Goal: Information Seeking & Learning: Learn about a topic

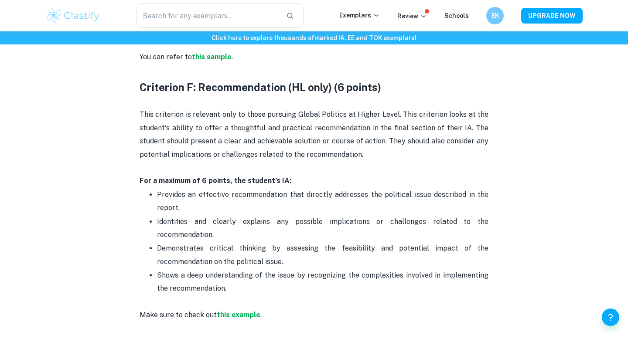
scroll to position [1682, 0]
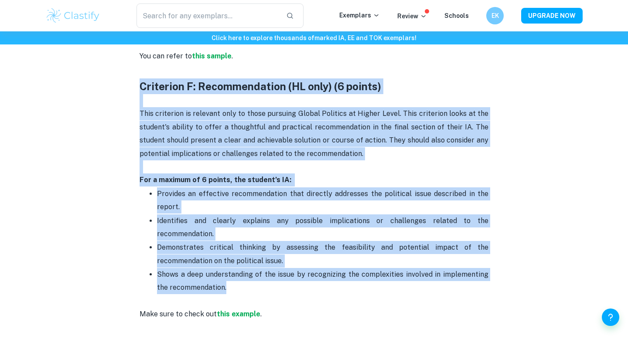
drag, startPoint x: 219, startPoint y: 274, endPoint x: 137, endPoint y: 86, distance: 205.4
copy div "Criterion F: Recommendation (HL only) (6 points) This criterion is relevant onl…"
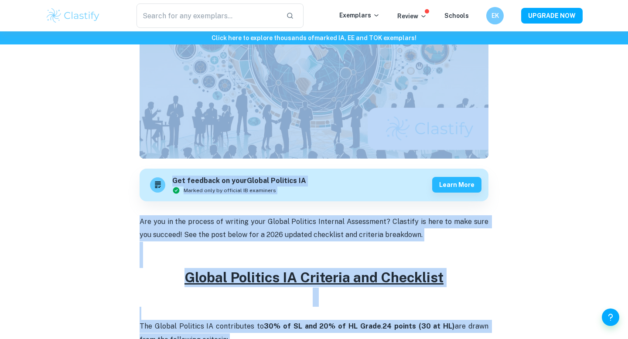
scroll to position [0, 0]
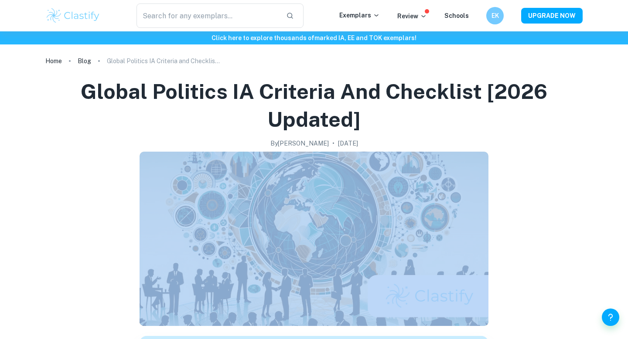
drag, startPoint x: 242, startPoint y: 191, endPoint x: 502, endPoint y: 312, distance: 286.7
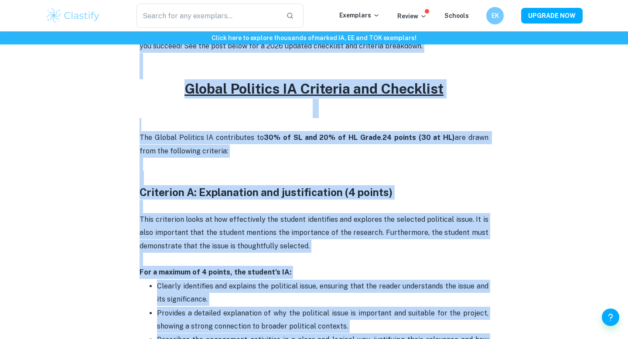
scroll to position [384, 0]
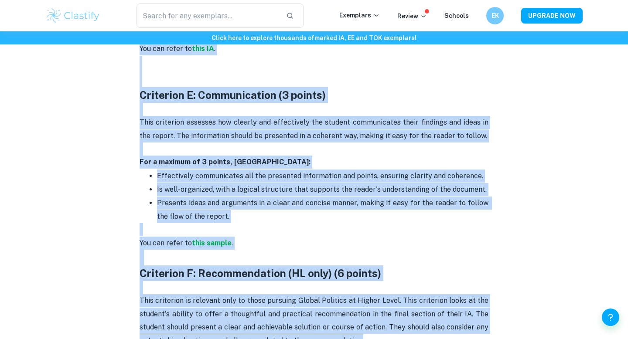
scroll to position [1531, 0]
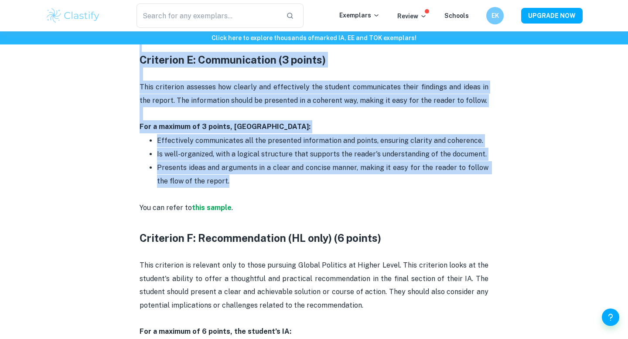
drag, startPoint x: 137, startPoint y: 161, endPoint x: 231, endPoint y: 183, distance: 96.3
copy div "Loremipsu D: Sitametcons adi elitseddoeius (2 tempor) Inci utlaboree dolor ma a…"
